Goal: Navigation & Orientation: Find specific page/section

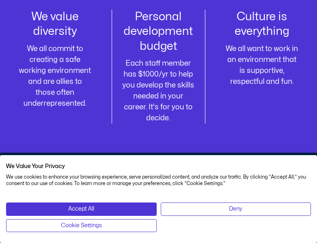
scroll to position [1303, 0]
